Goal: Manage account settings

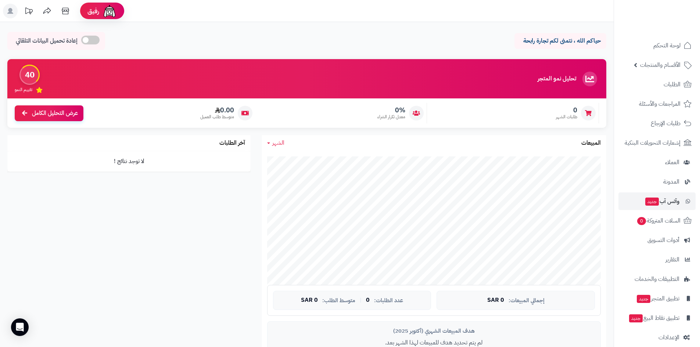
scroll to position [8, 0]
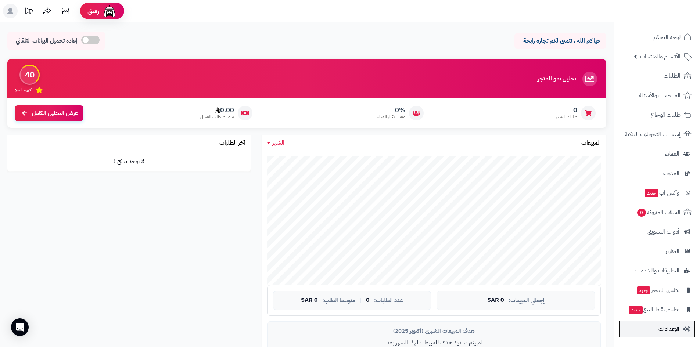
click at [669, 331] on span "الإعدادات" at bounding box center [668, 329] width 21 height 10
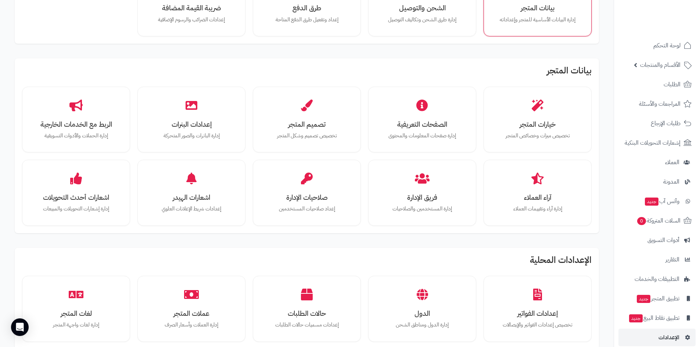
scroll to position [110, 0]
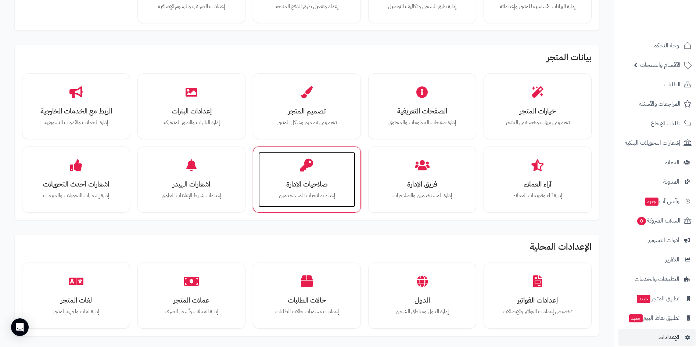
click at [316, 182] on h3 "صلاحيات الإدارة" at bounding box center [307, 184] width 82 height 8
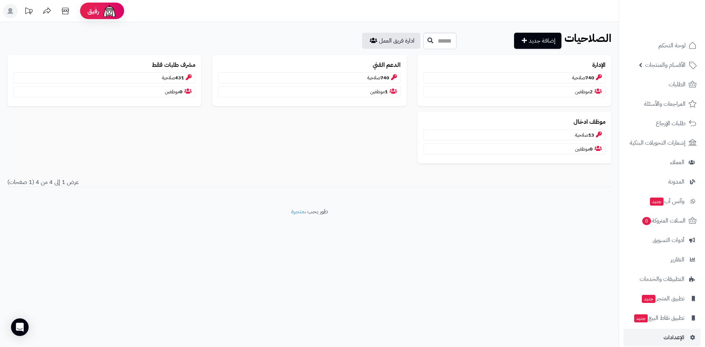
click at [326, 212] on footer "طور بحب ، متجرة" at bounding box center [309, 226] width 619 height 37
click at [372, 211] on footer "طور بحب ، متجرة" at bounding box center [309, 226] width 619 height 37
drag, startPoint x: 340, startPoint y: 213, endPoint x: 282, endPoint y: 214, distance: 58.4
click at [283, 214] on footer "طور بحب ، متجرة" at bounding box center [309, 226] width 619 height 37
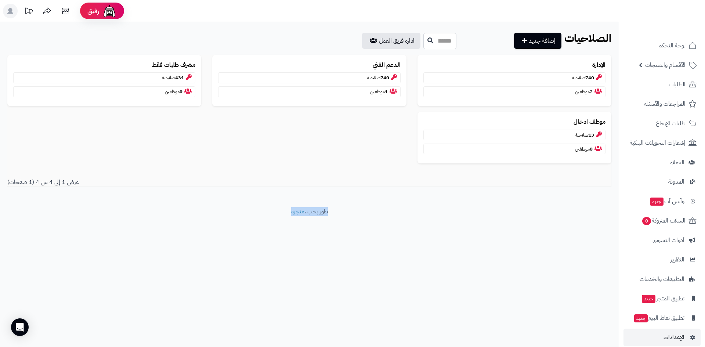
click at [270, 213] on footer "طور بحب ، متجرة" at bounding box center [309, 226] width 619 height 37
click at [362, 40] on link "ادارة فريق العمل" at bounding box center [391, 41] width 58 height 16
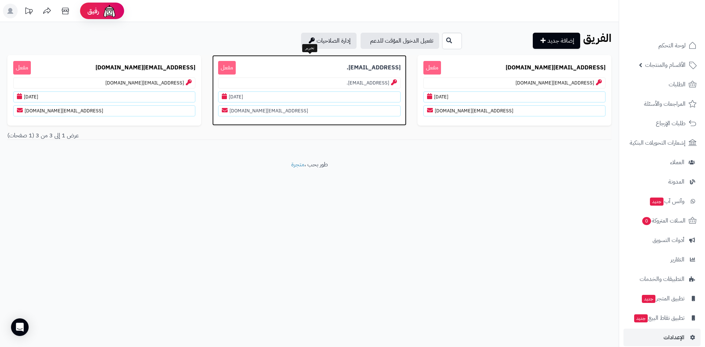
click at [335, 81] on p "[EMAIL_ADDRESS]." at bounding box center [309, 83] width 182 height 11
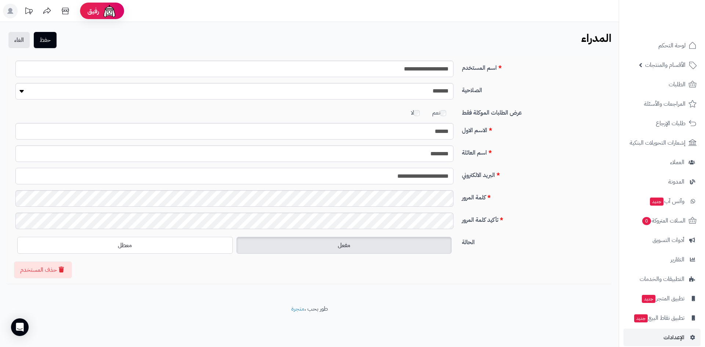
click at [401, 173] on input "**********" at bounding box center [234, 176] width 438 height 17
